Goal: Transaction & Acquisition: Purchase product/service

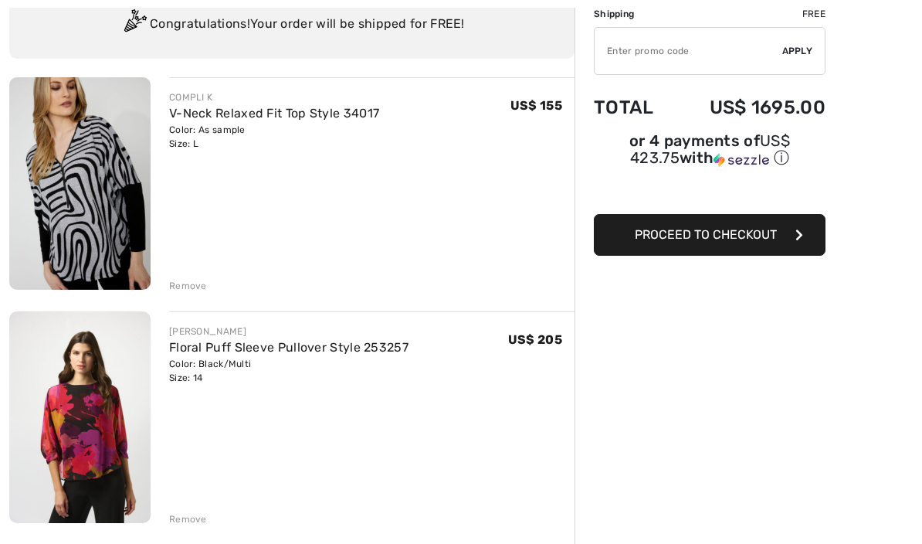
scroll to position [125, 0]
click at [185, 283] on div "Remove" at bounding box center [188, 286] width 38 height 14
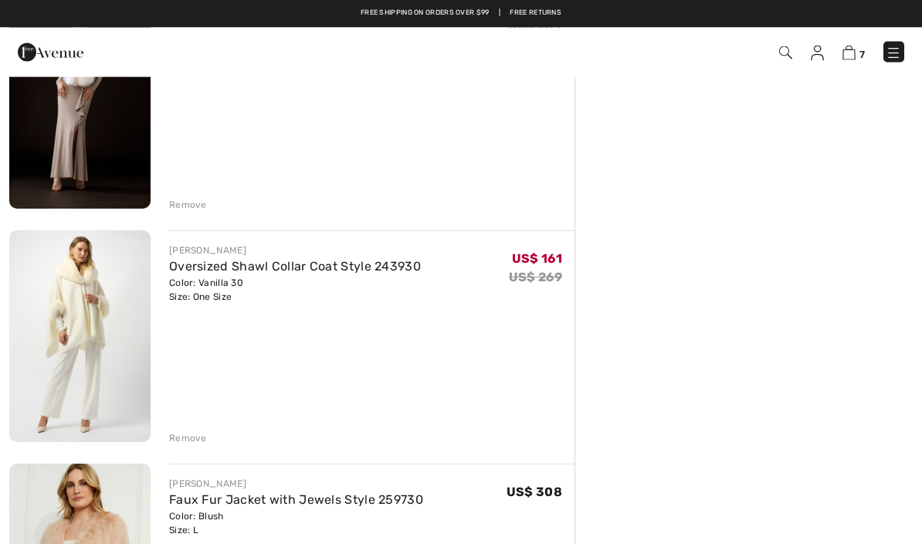
scroll to position [904, 0]
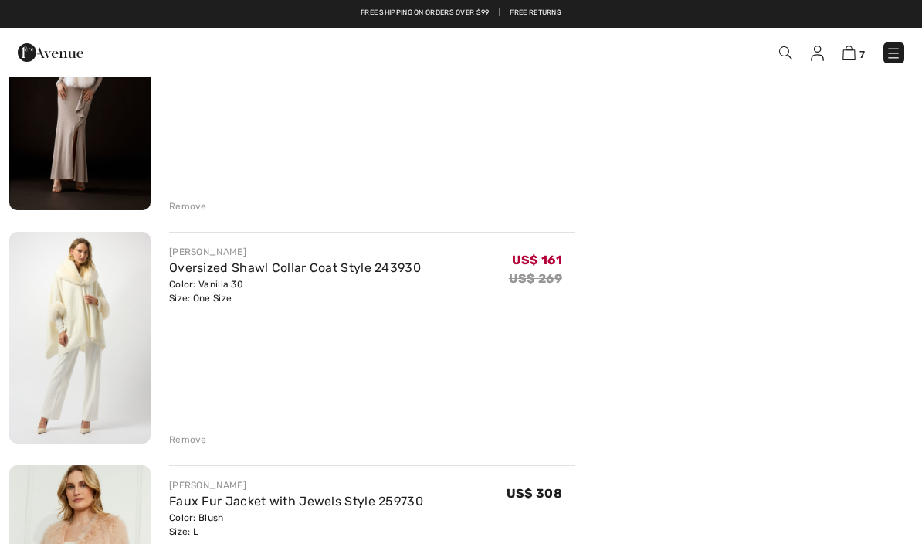
click at [192, 444] on div "Remove" at bounding box center [188, 439] width 38 height 14
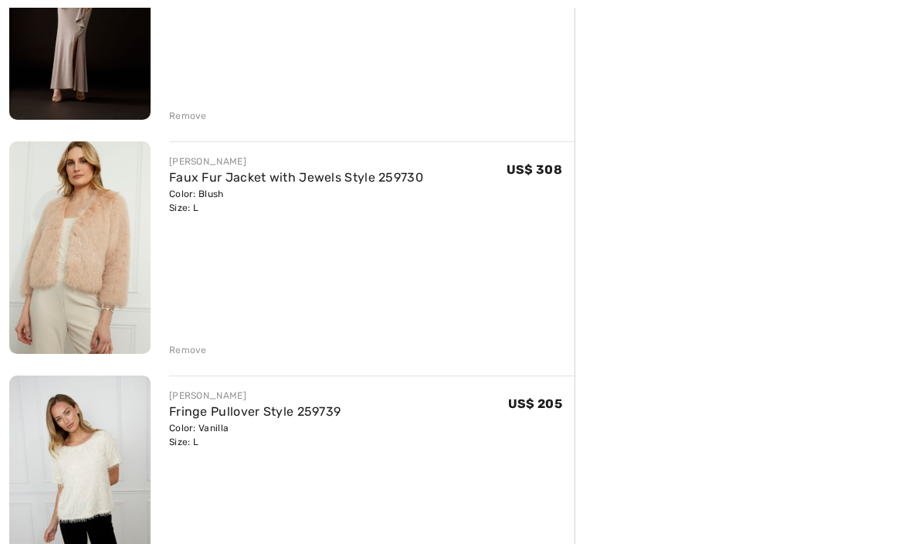
scroll to position [1008, 0]
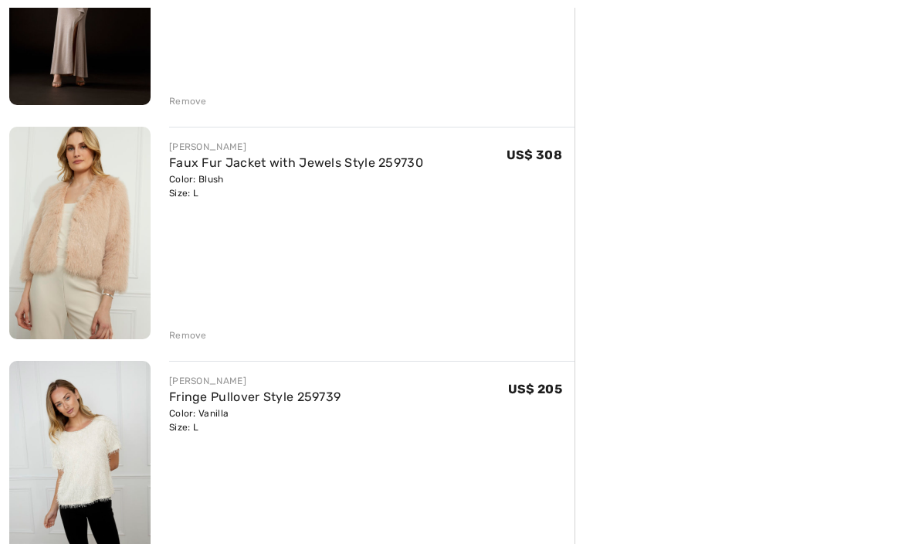
click at [193, 333] on div "Remove" at bounding box center [188, 336] width 38 height 14
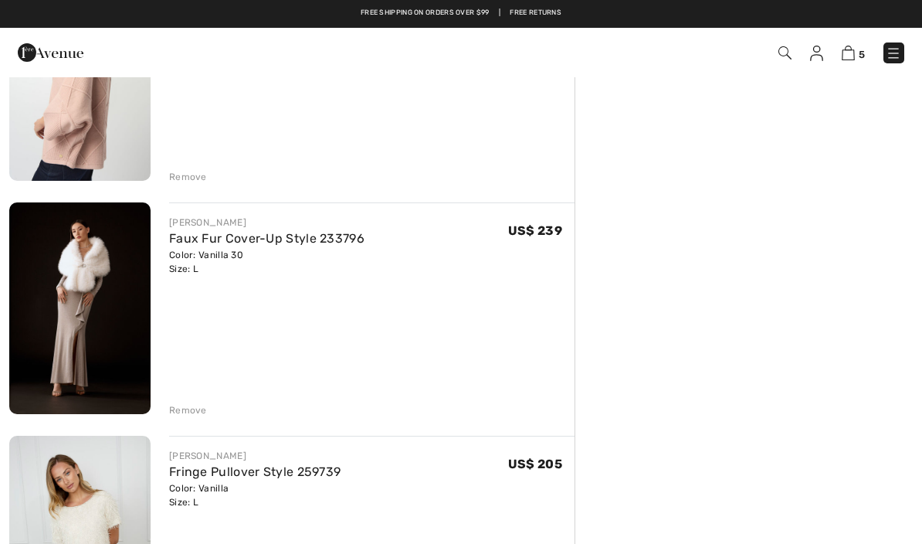
scroll to position [680, 0]
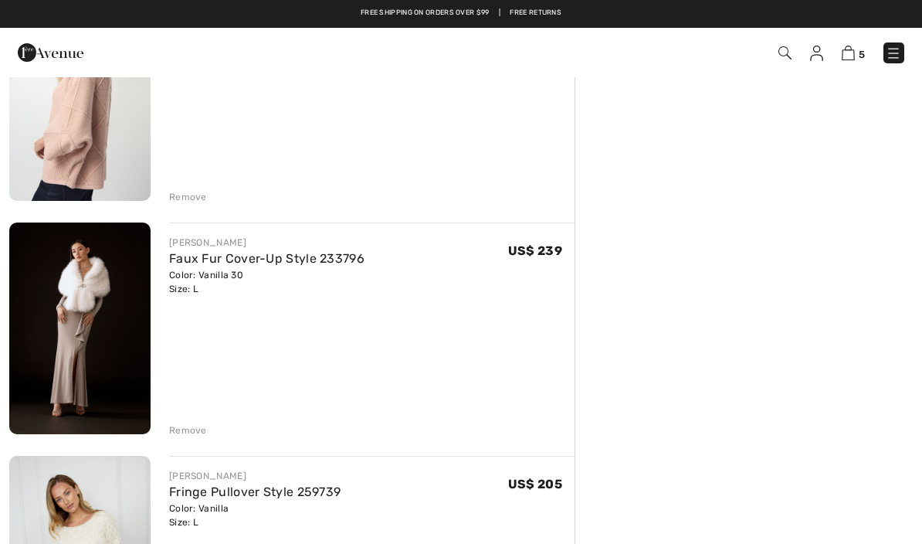
click at [93, 299] on img at bounding box center [79, 328] width 141 height 212
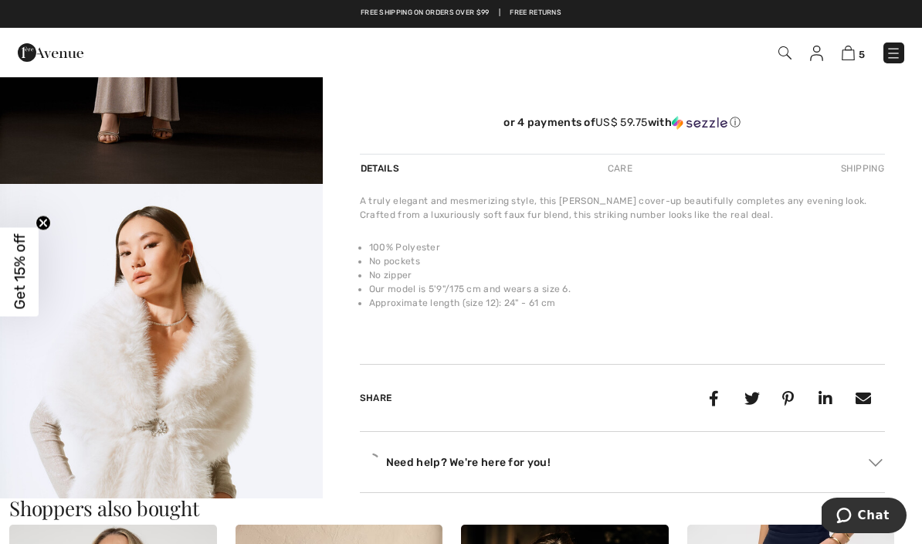
scroll to position [392, 0]
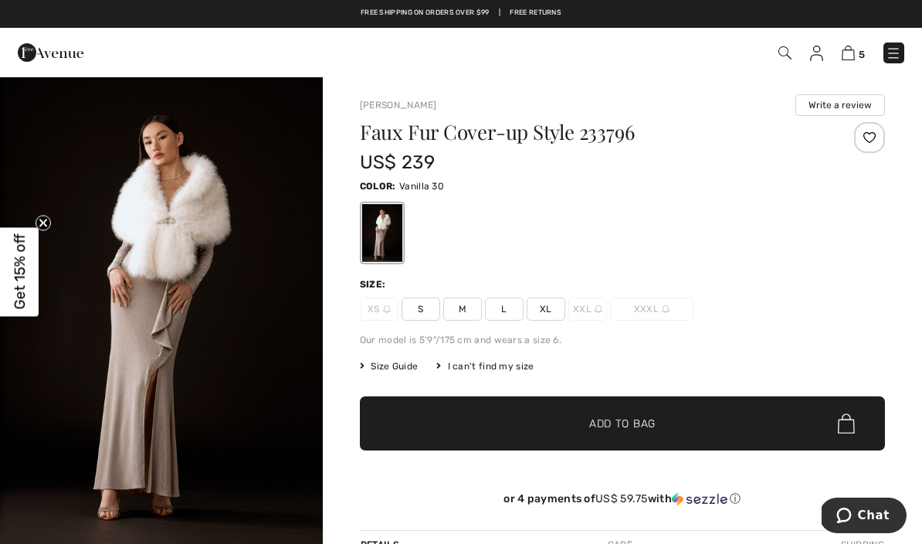
scroll to position [14, 0]
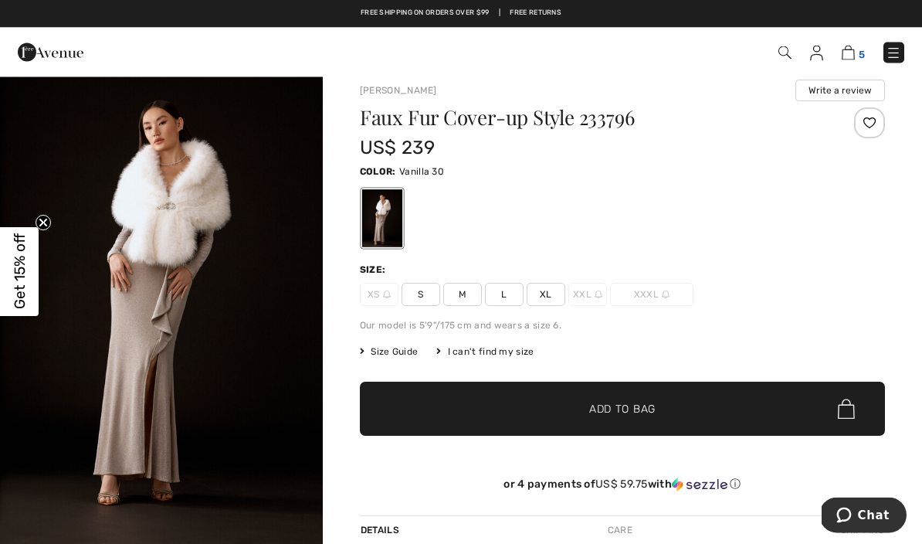
click at [854, 52] on img at bounding box center [848, 53] width 13 height 15
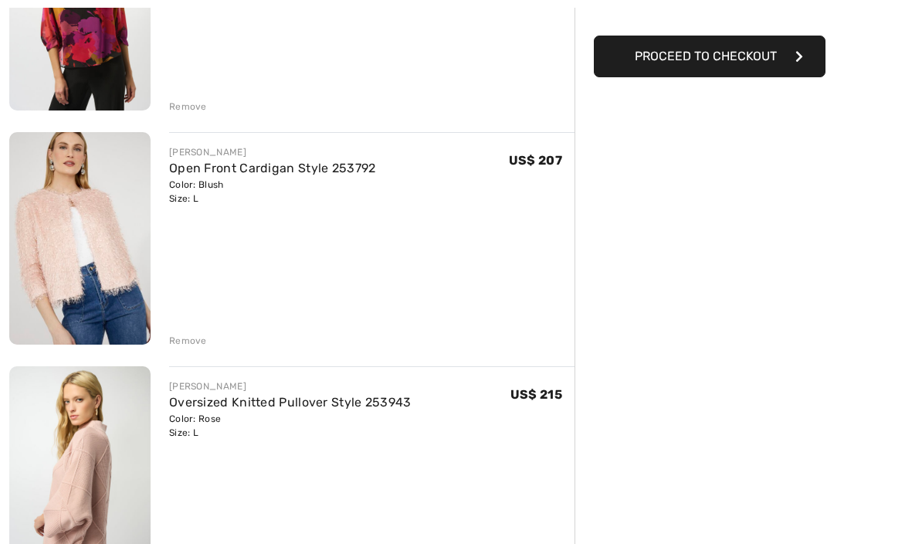
scroll to position [303, 0]
click at [91, 245] on img at bounding box center [79, 238] width 141 height 212
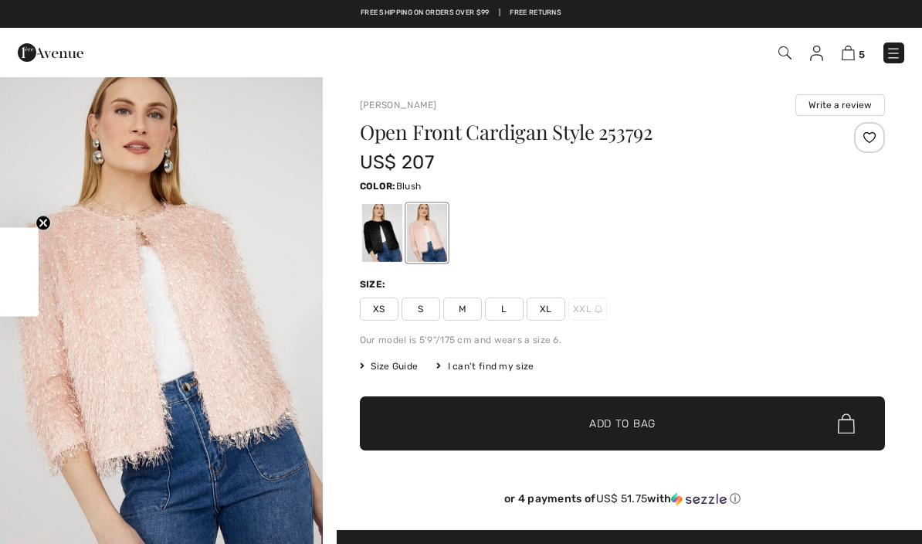
checkbox input "true"
click at [853, 60] on img at bounding box center [848, 53] width 13 height 15
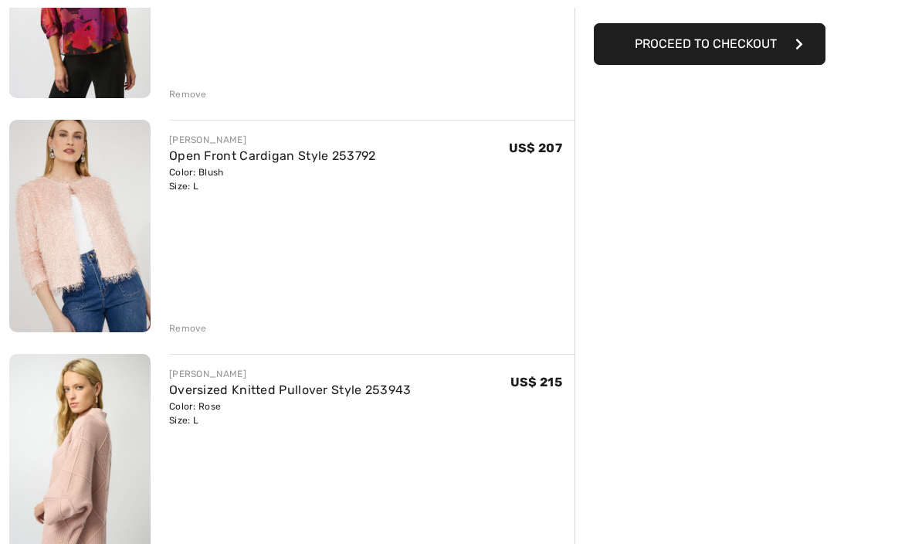
scroll to position [316, 0]
click at [193, 325] on div "Remove" at bounding box center [188, 328] width 38 height 14
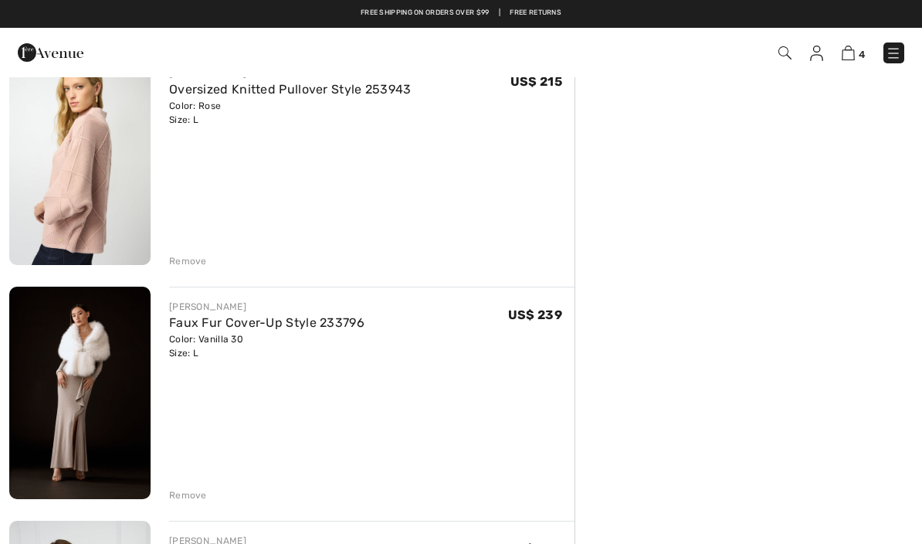
scroll to position [372, 0]
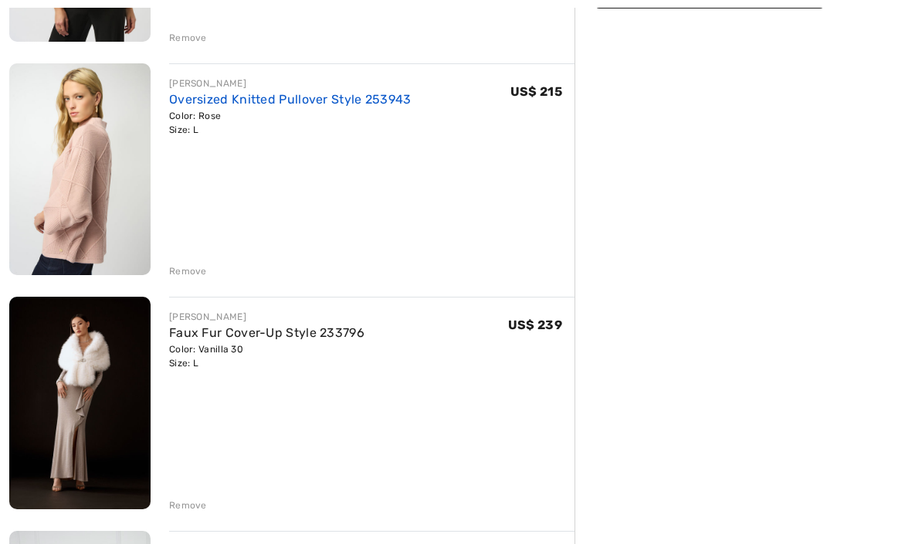
click at [313, 104] on link "Oversized Knitted Pullover Style 253943" at bounding box center [290, 99] width 242 height 15
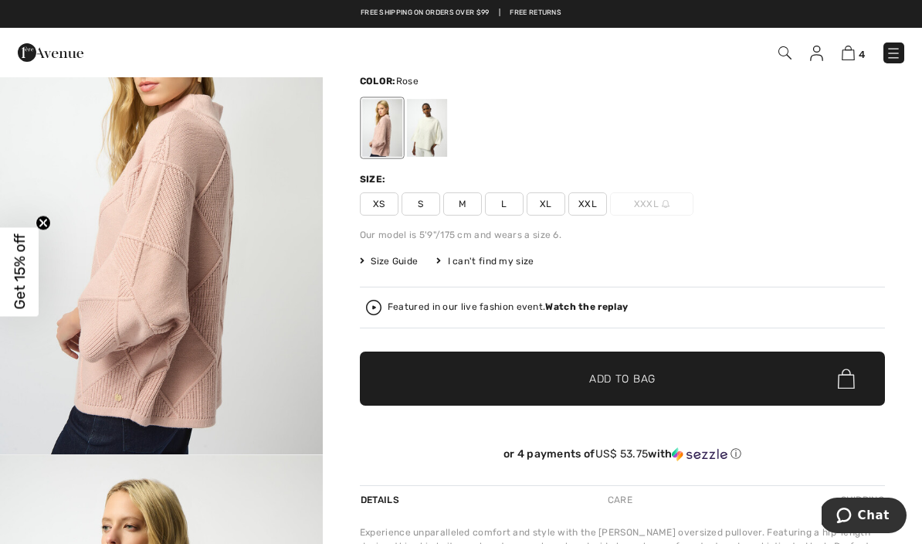
scroll to position [106, 0]
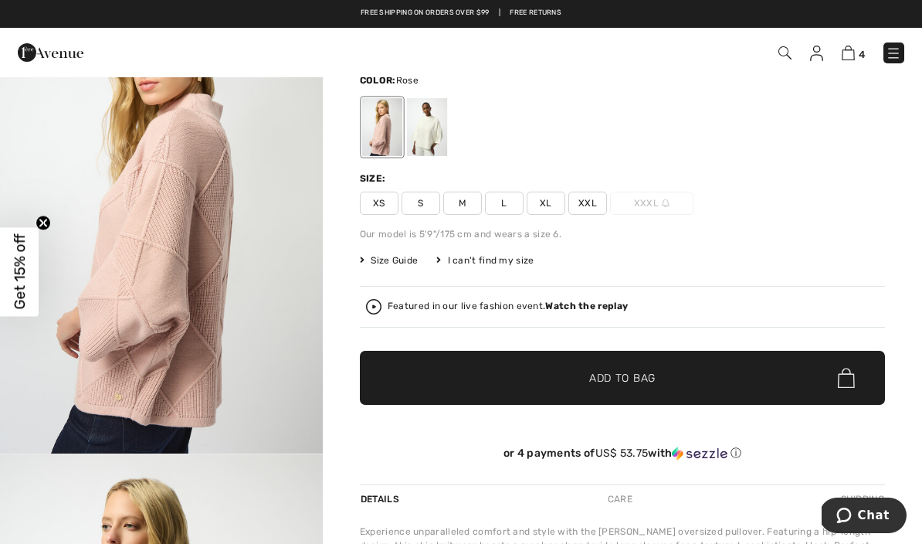
click at [606, 310] on strong "Watch the replay" at bounding box center [586, 305] width 83 height 11
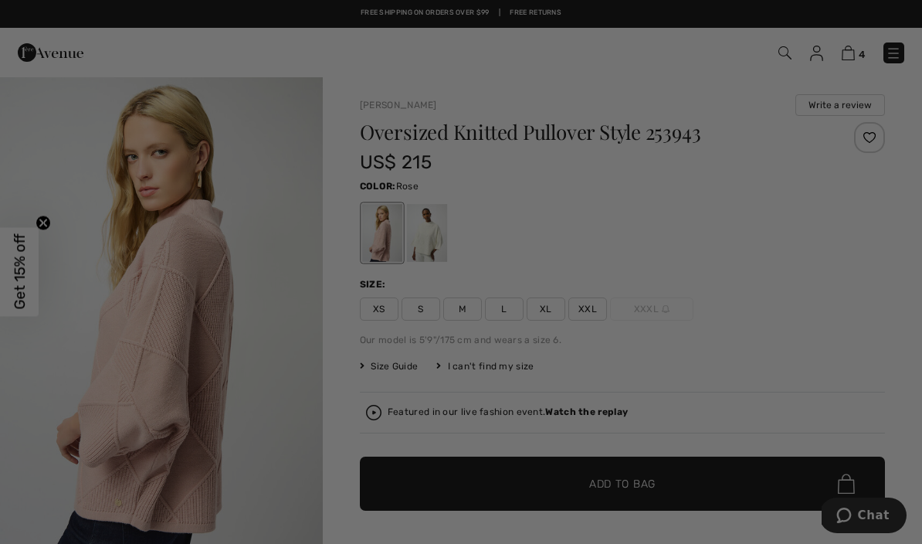
scroll to position [0, 0]
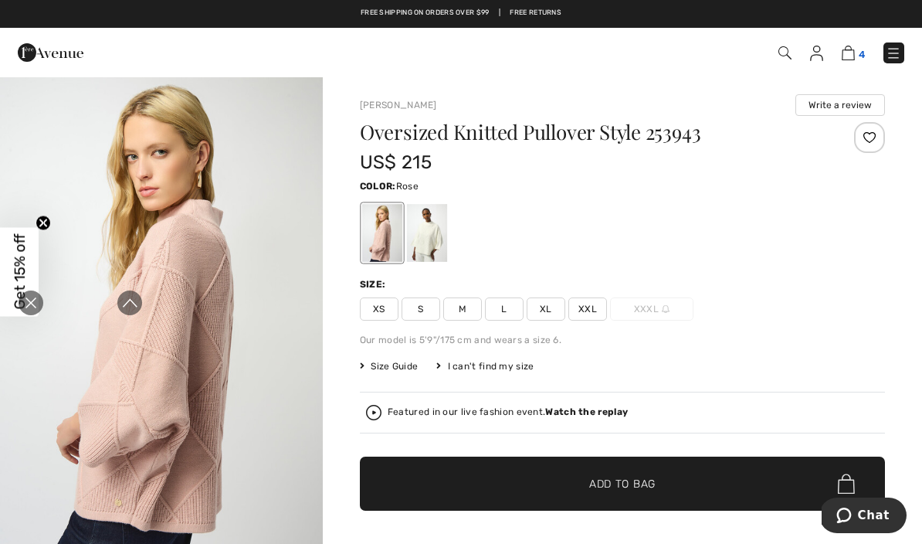
click at [849, 55] on img at bounding box center [848, 53] width 13 height 15
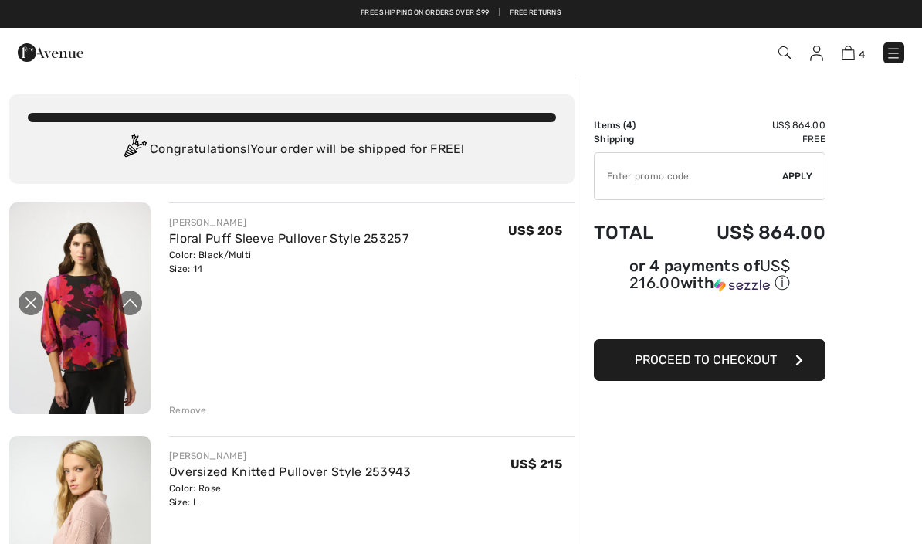
click at [38, 310] on icon "Close live curation" at bounding box center [31, 302] width 19 height 19
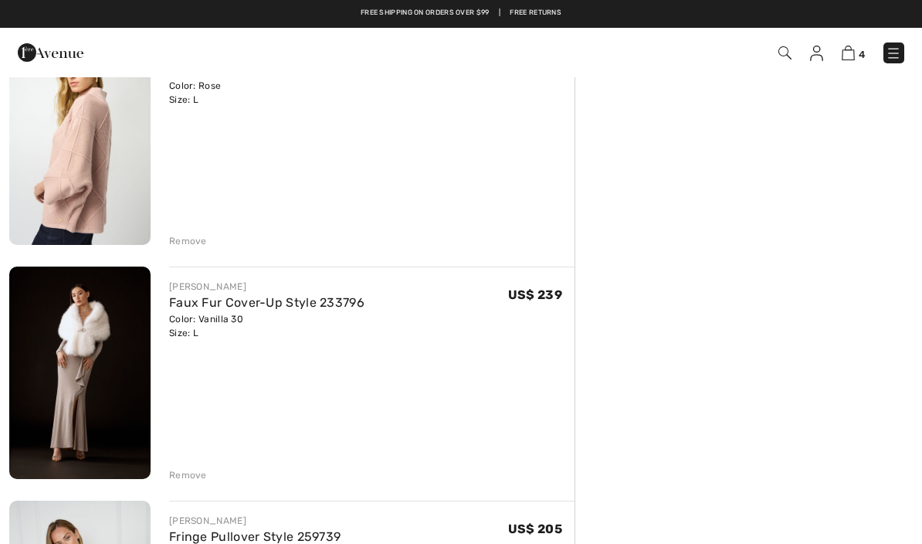
scroll to position [401, 0]
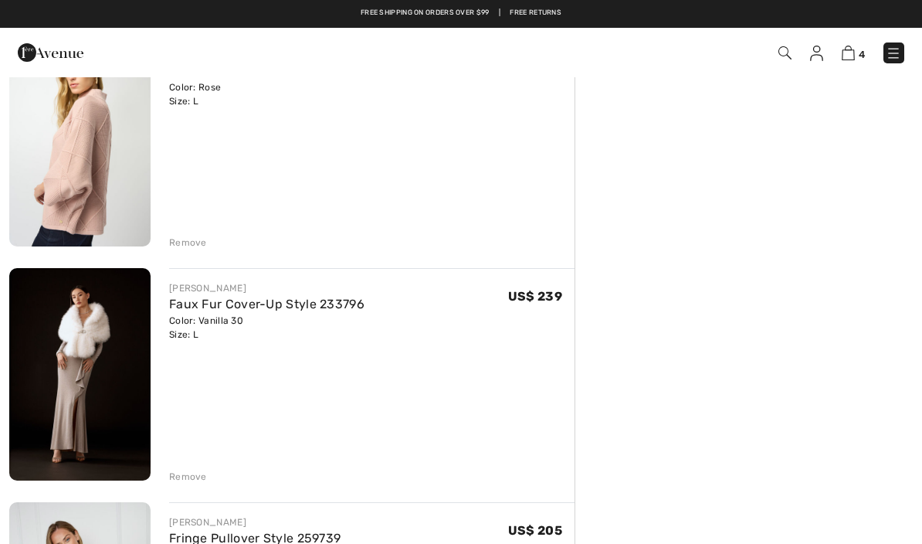
click at [191, 253] on div "[PERSON_NAME] Floral Puff Sleeve Pullover Style 253257 Color: Black/Multi Size:…" at bounding box center [291, 464] width 565 height 1324
click at [198, 246] on div "Remove" at bounding box center [188, 242] width 38 height 14
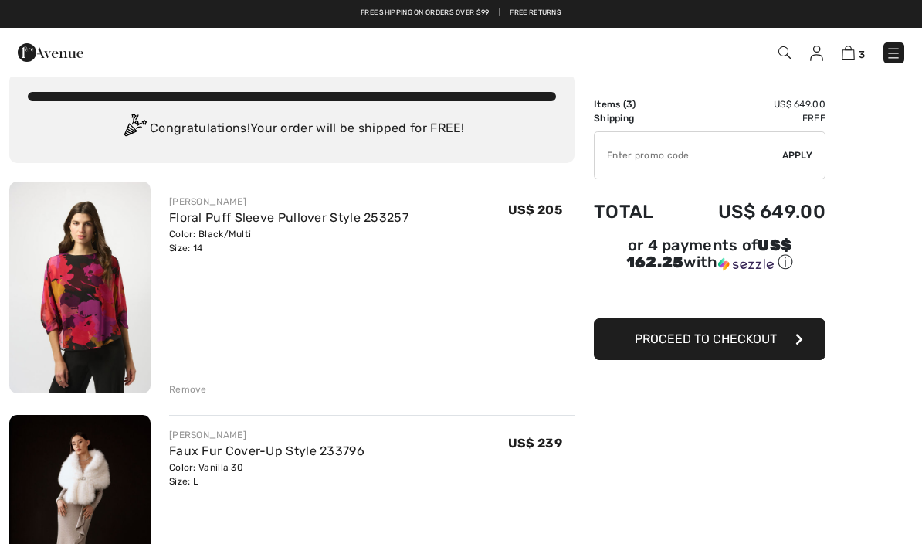
scroll to position [20, 0]
